Goal: Information Seeking & Learning: Learn about a topic

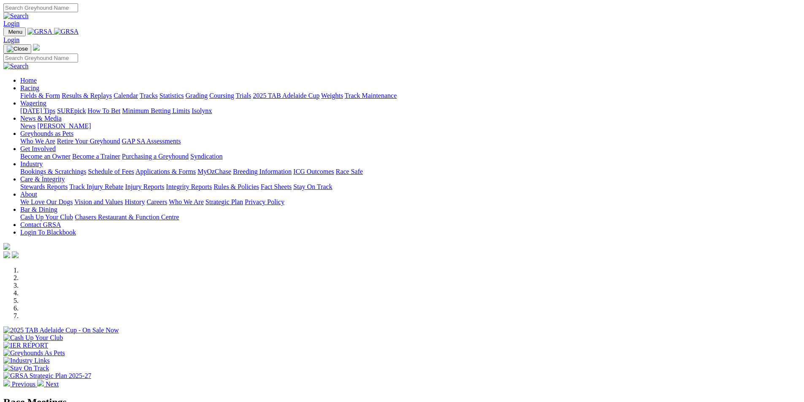
click at [67, 183] on link "Stewards Reports" at bounding box center [43, 186] width 47 height 7
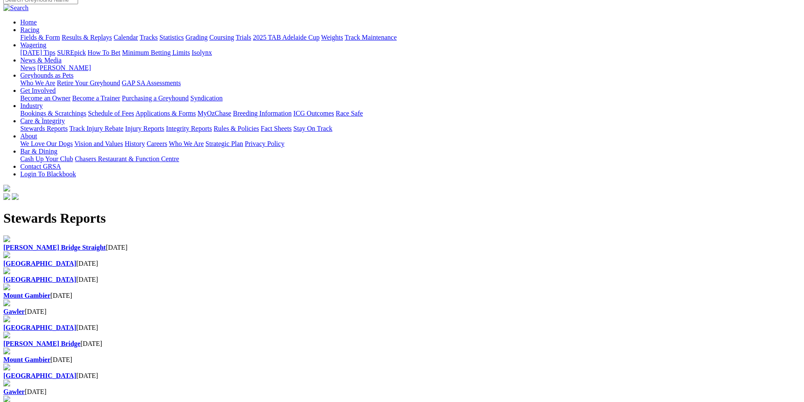
scroll to position [84, 0]
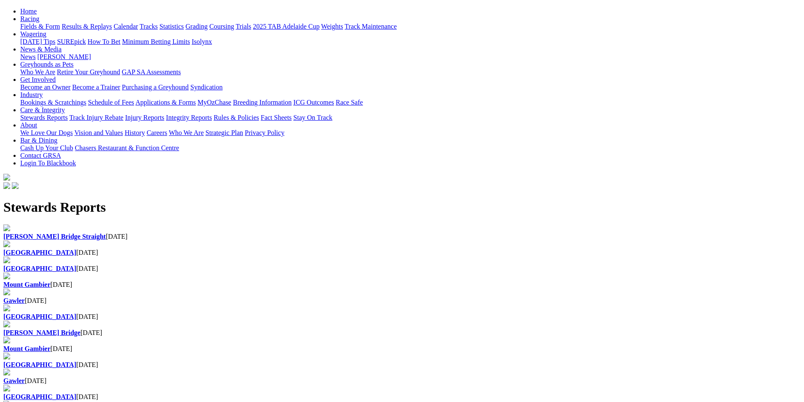
click at [177, 361] on div "Angle Park 25 Sep 2025" at bounding box center [401, 365] width 797 height 8
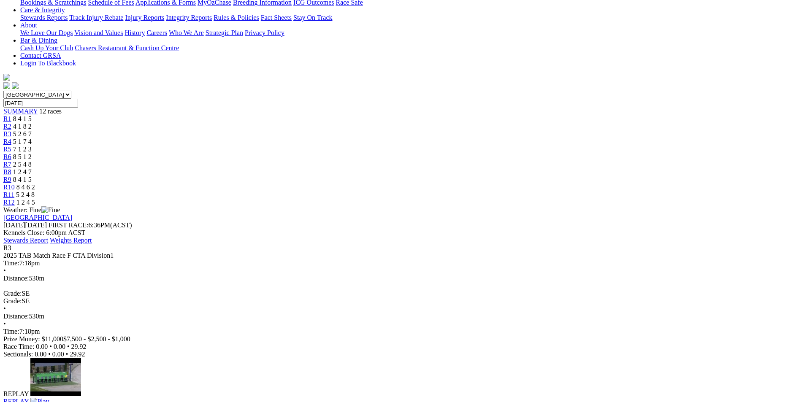
scroll to position [211, 0]
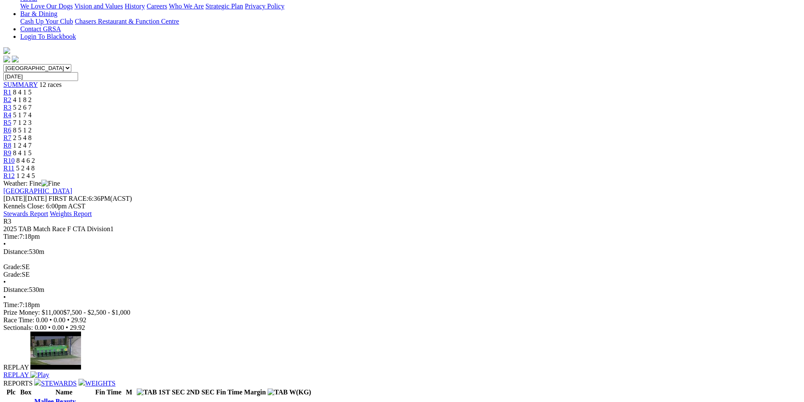
click at [49, 371] on img at bounding box center [39, 375] width 19 height 8
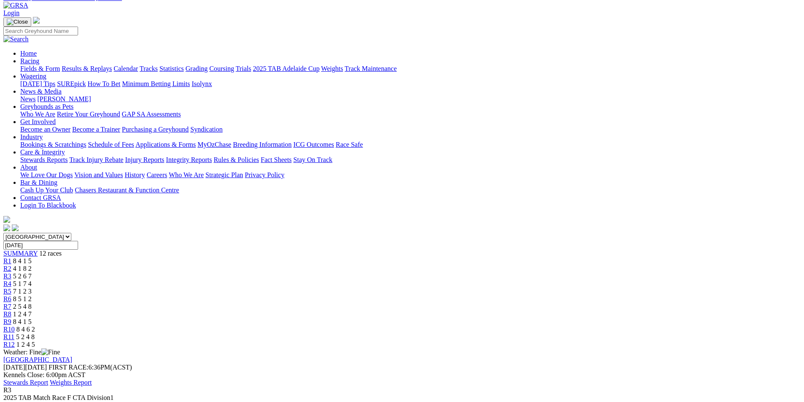
scroll to position [0, 0]
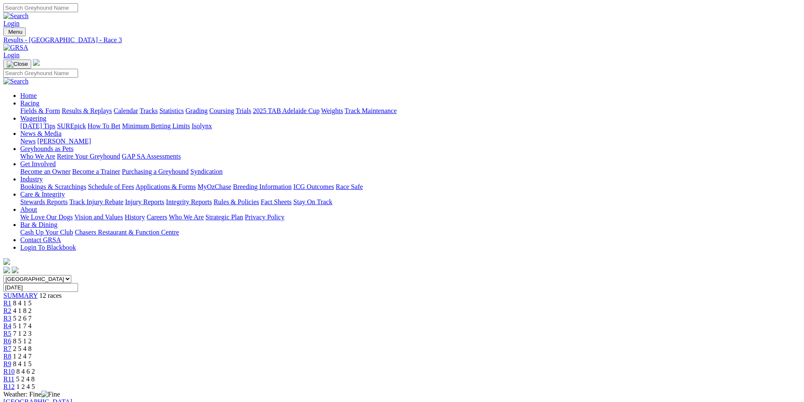
click at [138, 107] on link "Calendar" at bounding box center [125, 110] width 24 height 7
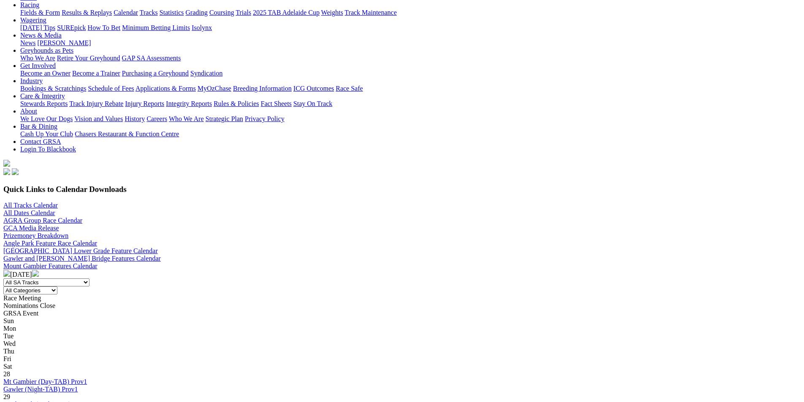
scroll to position [42, 0]
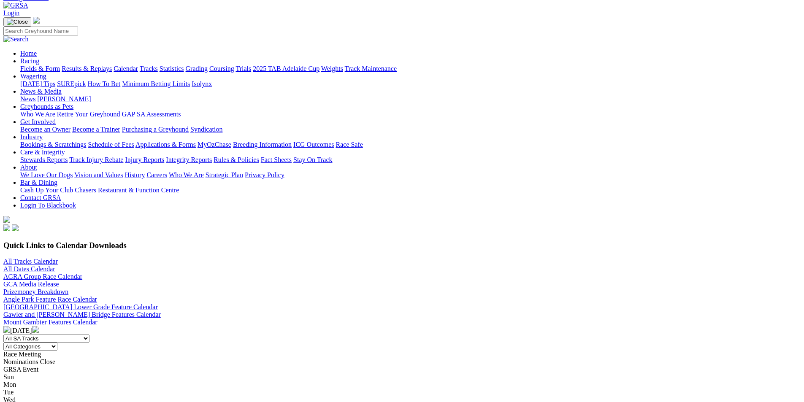
click at [97, 296] on link "Angle Park Feature Race Calendar" at bounding box center [50, 299] width 94 height 7
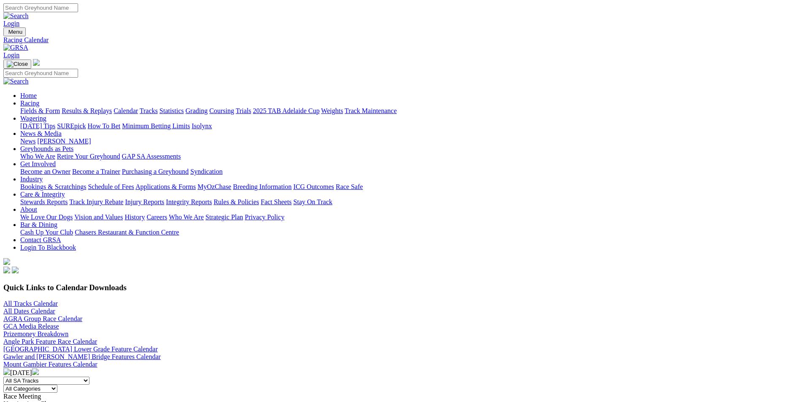
scroll to position [20, 0]
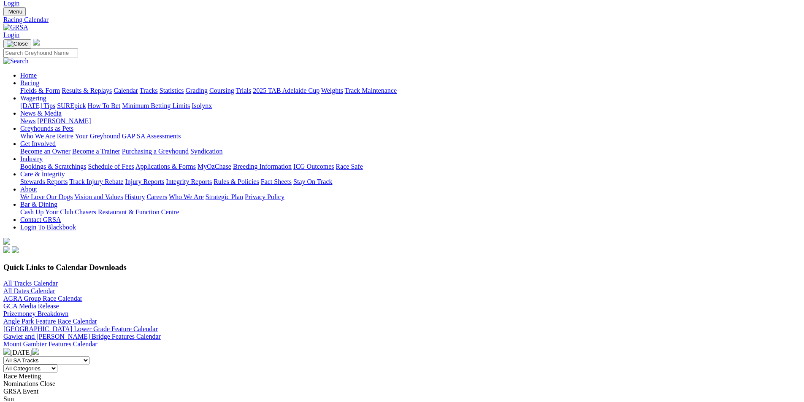
click at [60, 87] on link "Fields & Form" at bounding box center [40, 90] width 40 height 7
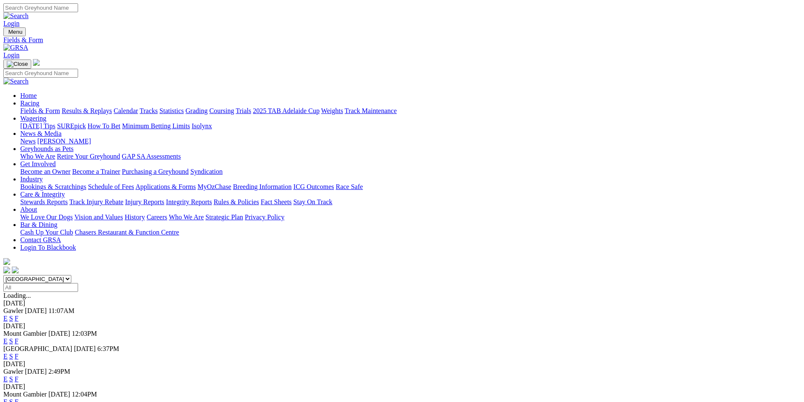
click at [19, 353] on link "F" at bounding box center [17, 356] width 4 height 7
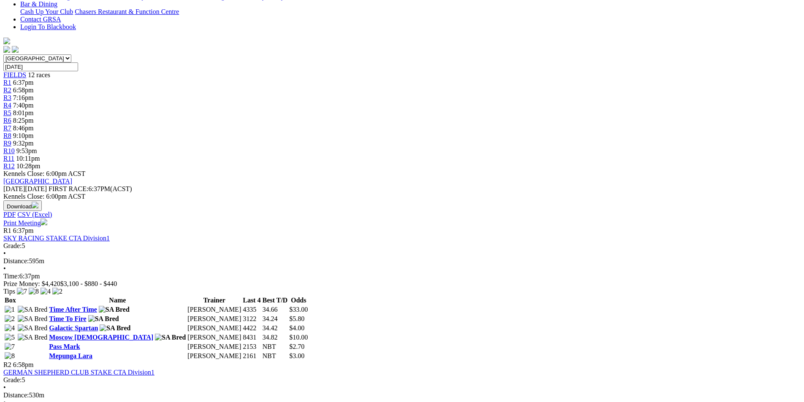
scroll to position [84, 0]
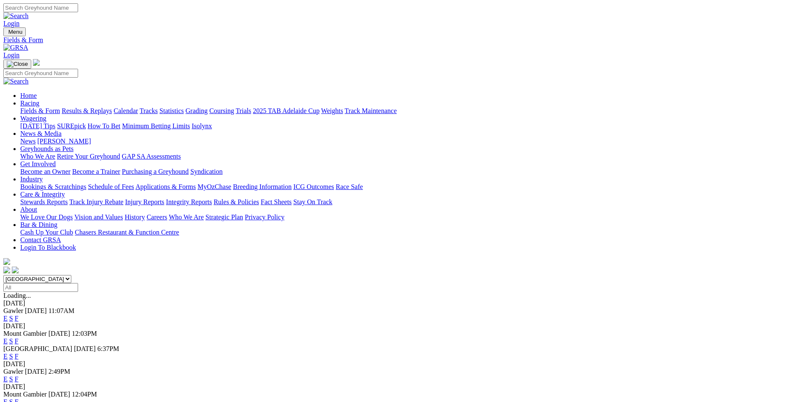
click at [212, 198] on link "Integrity Reports" at bounding box center [189, 201] width 46 height 7
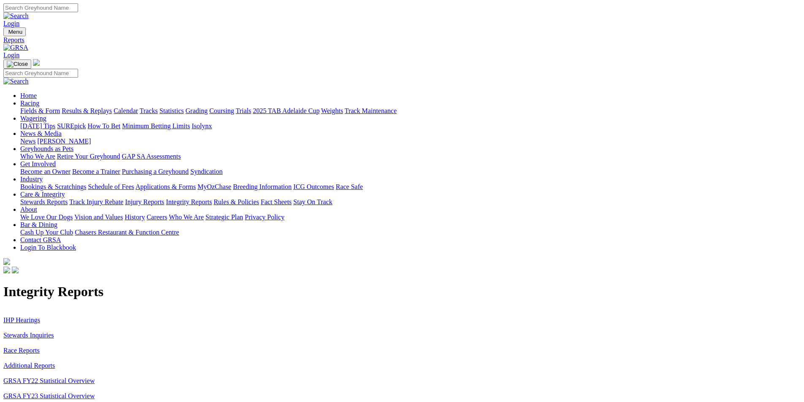
click at [54, 332] on link "Stewards Inquiries" at bounding box center [28, 335] width 51 height 7
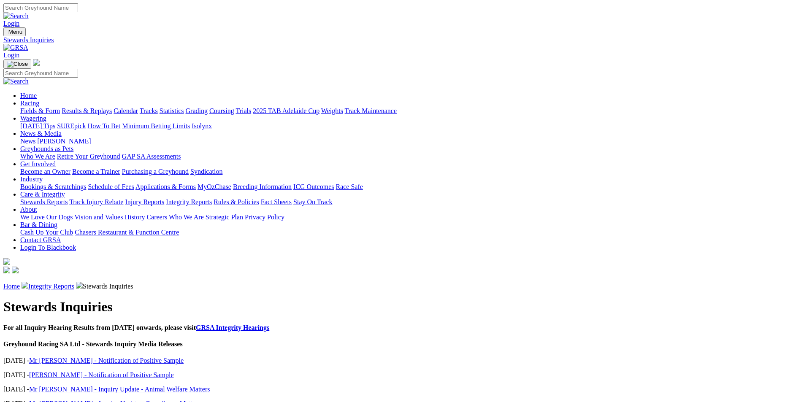
click at [212, 198] on link "Integrity Reports" at bounding box center [189, 201] width 46 height 7
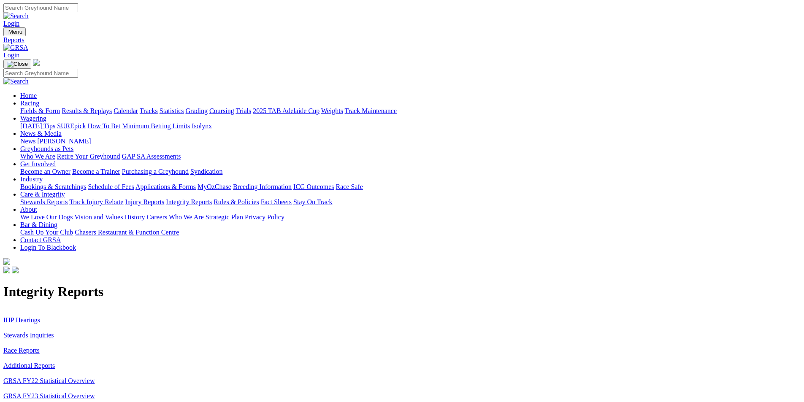
click at [123, 198] on link "Track Injury Rebate" at bounding box center [96, 201] width 54 height 7
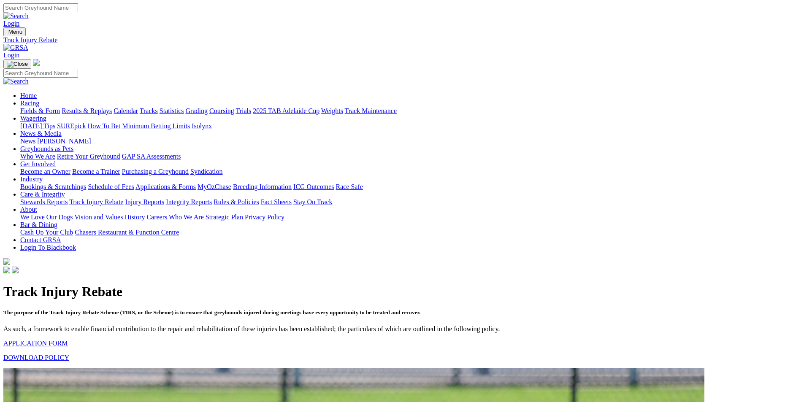
click at [67, 198] on link "Stewards Reports" at bounding box center [43, 201] width 47 height 7
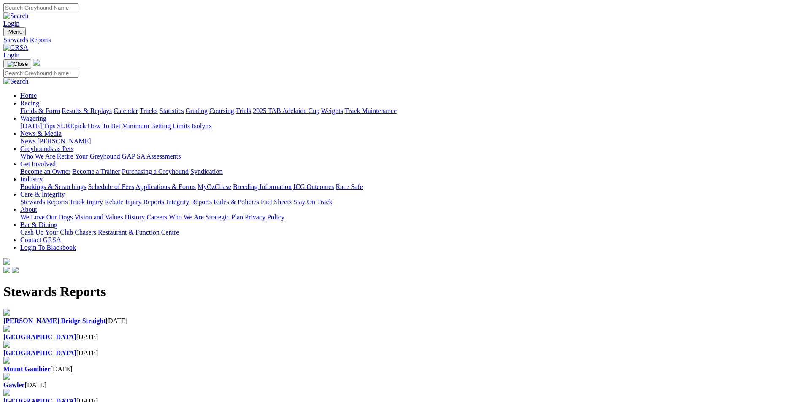
click at [212, 198] on link "Integrity Reports" at bounding box center [189, 201] width 46 height 7
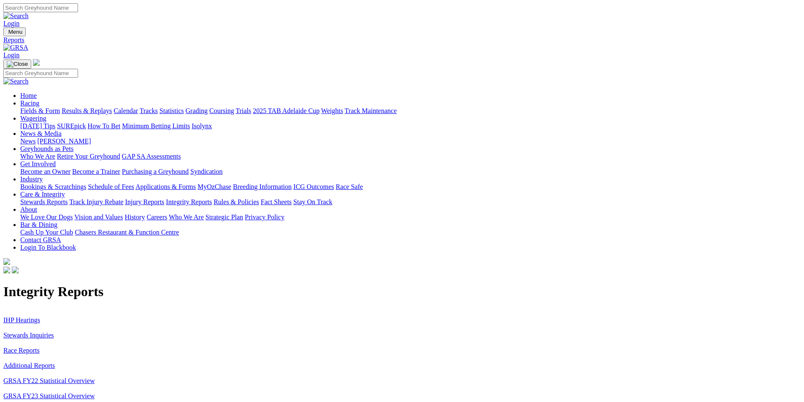
click at [40, 316] on link "IHP Hearings" at bounding box center [21, 319] width 37 height 7
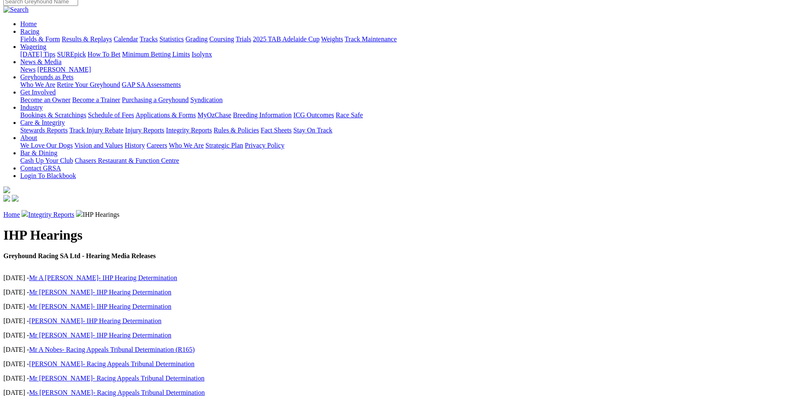
scroll to position [84, 0]
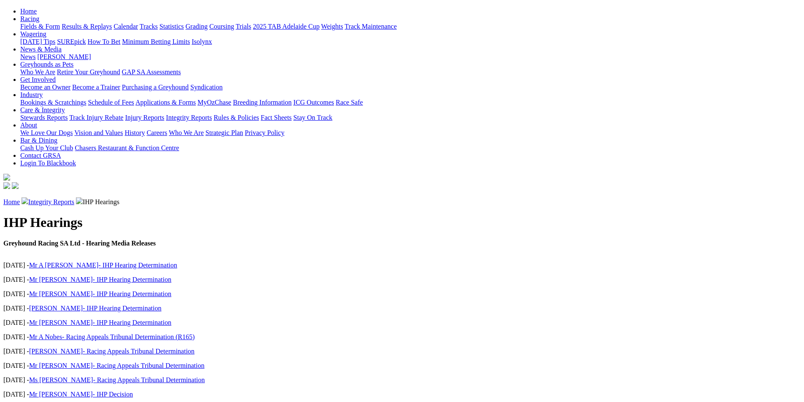
click at [175, 376] on link "Ms [PERSON_NAME]- Racing Appeals Tribunal Determination" at bounding box center [116, 379] width 175 height 7
